Goal: Task Accomplishment & Management: Manage account settings

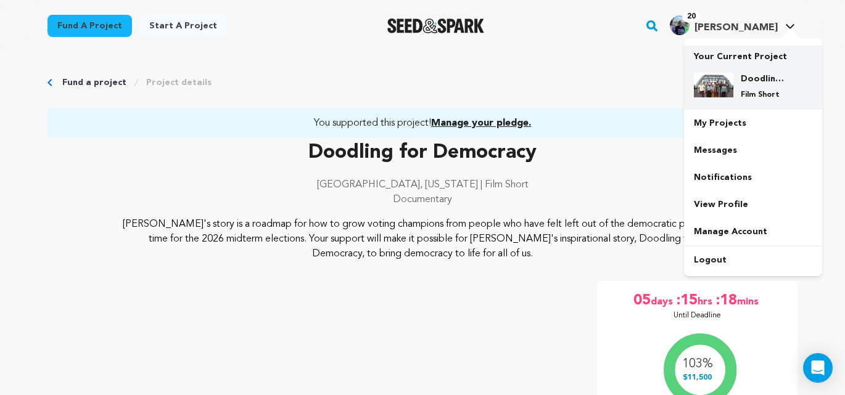
click at [743, 81] on h4 "Doodling for Democracy" at bounding box center [763, 79] width 44 height 12
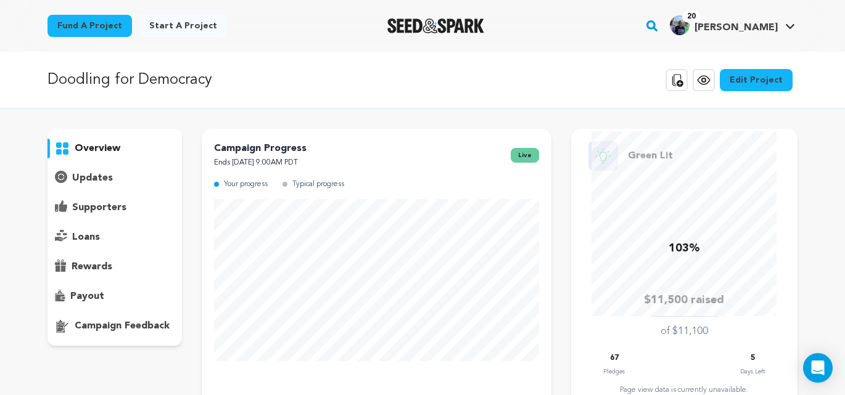
click at [101, 209] on p "supporters" at bounding box center [99, 207] width 54 height 15
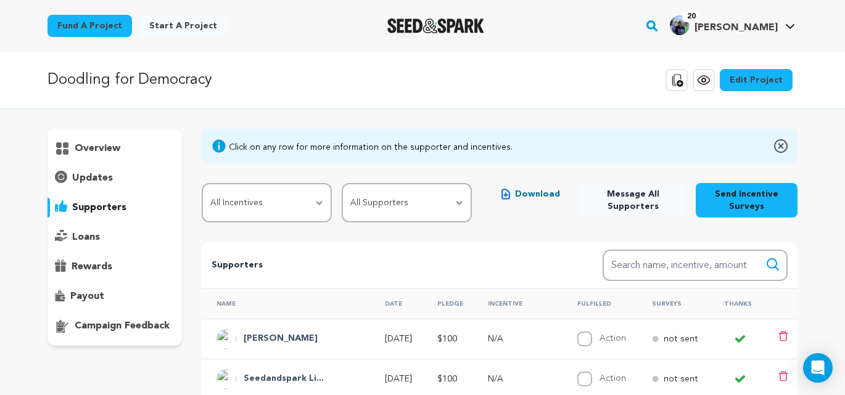
click at [97, 178] on p "updates" at bounding box center [92, 178] width 41 height 15
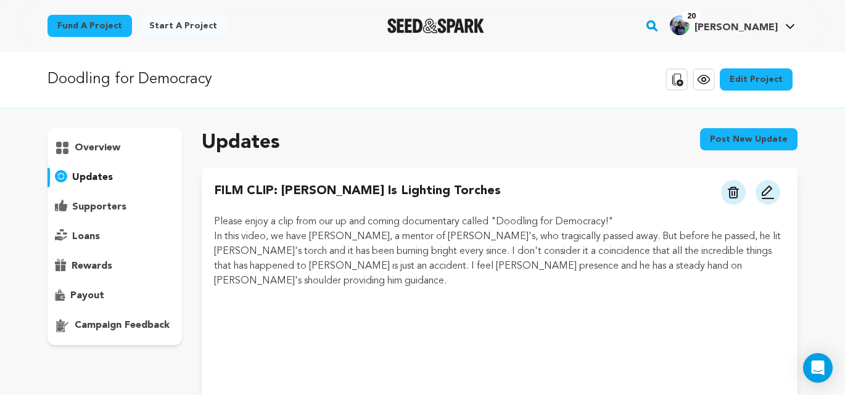
click at [767, 24] on span "[PERSON_NAME]" at bounding box center [735, 28] width 83 height 10
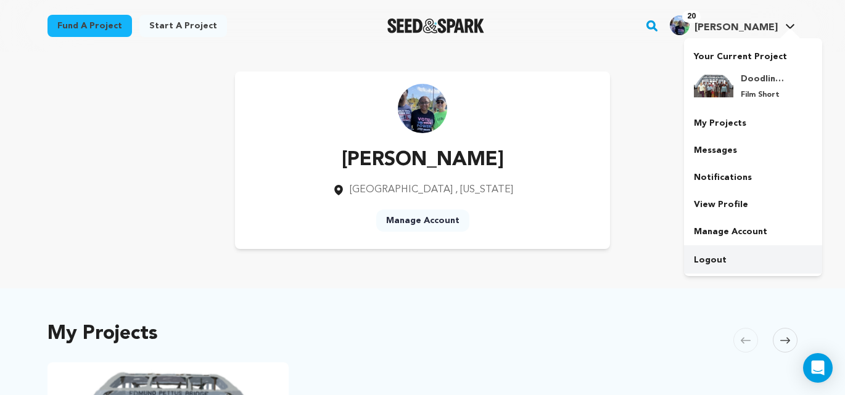
click at [717, 261] on link "Logout" at bounding box center [753, 260] width 138 height 27
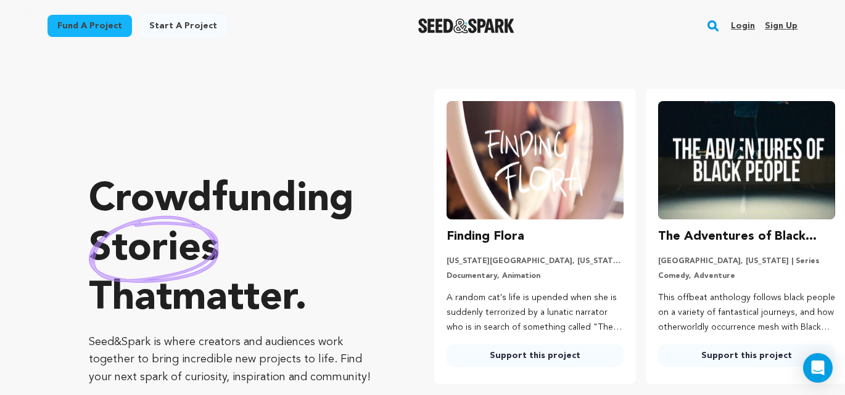
click at [747, 27] on link "Login" at bounding box center [743, 26] width 24 height 20
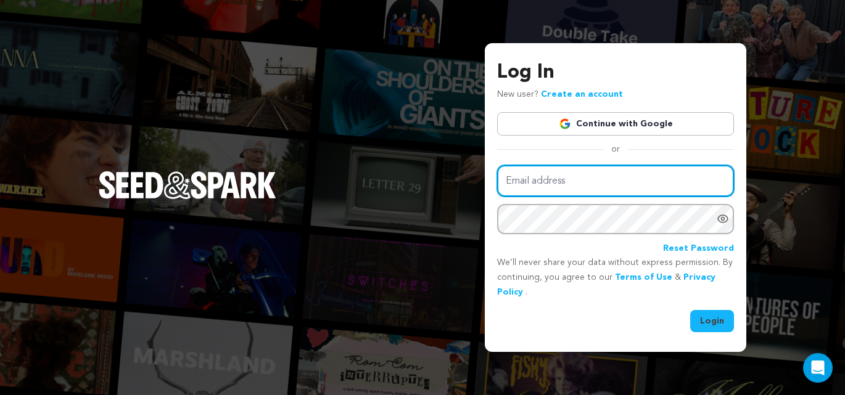
type input "harrislinda@me.com"
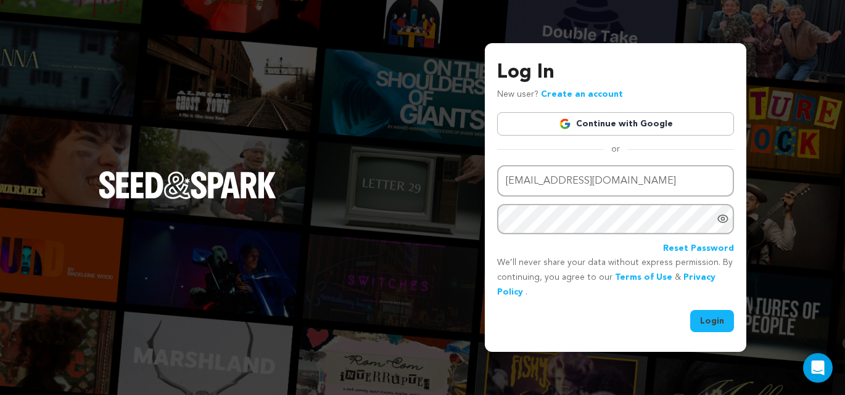
click at [713, 321] on button "Login" at bounding box center [712, 321] width 44 height 22
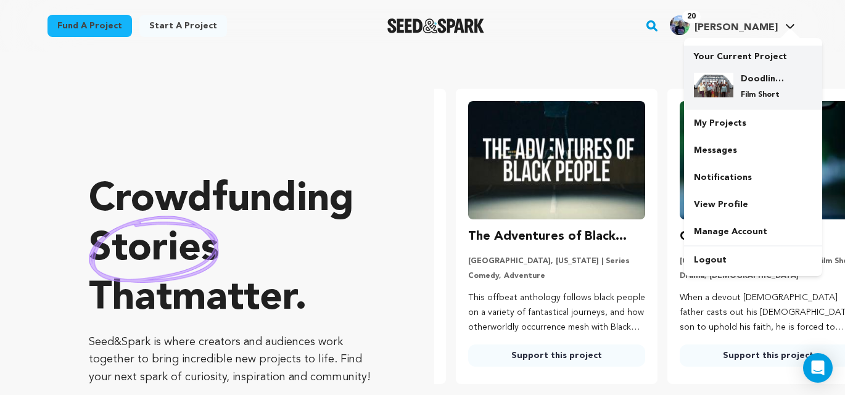
scroll to position [0, 221]
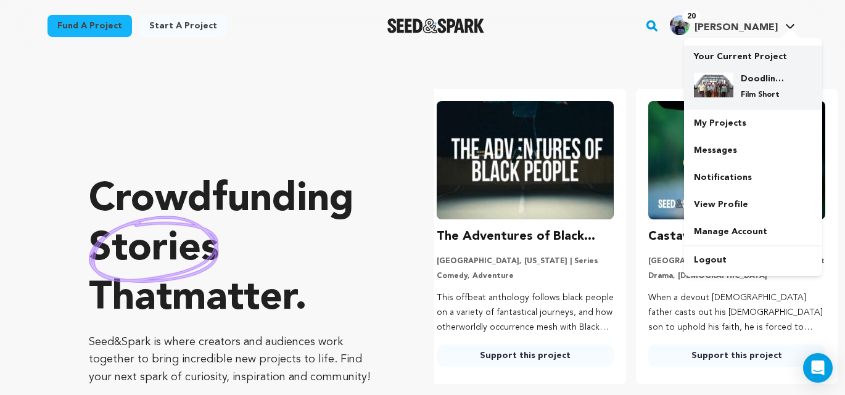
click at [744, 76] on h4 "Doodling for Democracy" at bounding box center [763, 79] width 44 height 12
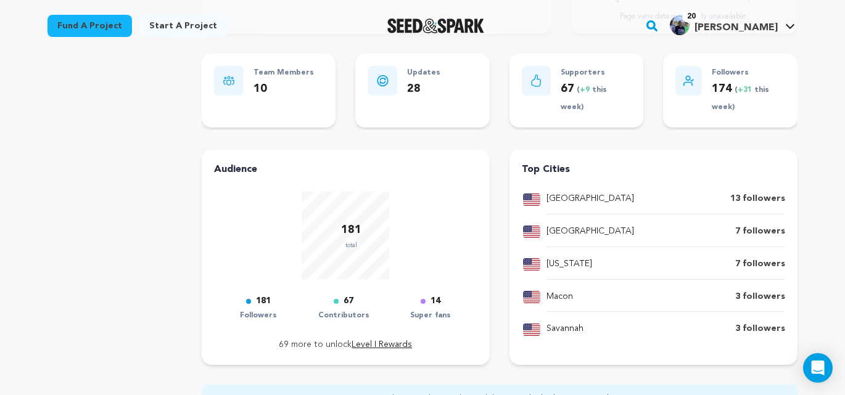
scroll to position [363, 0]
